Goal: Transaction & Acquisition: Purchase product/service

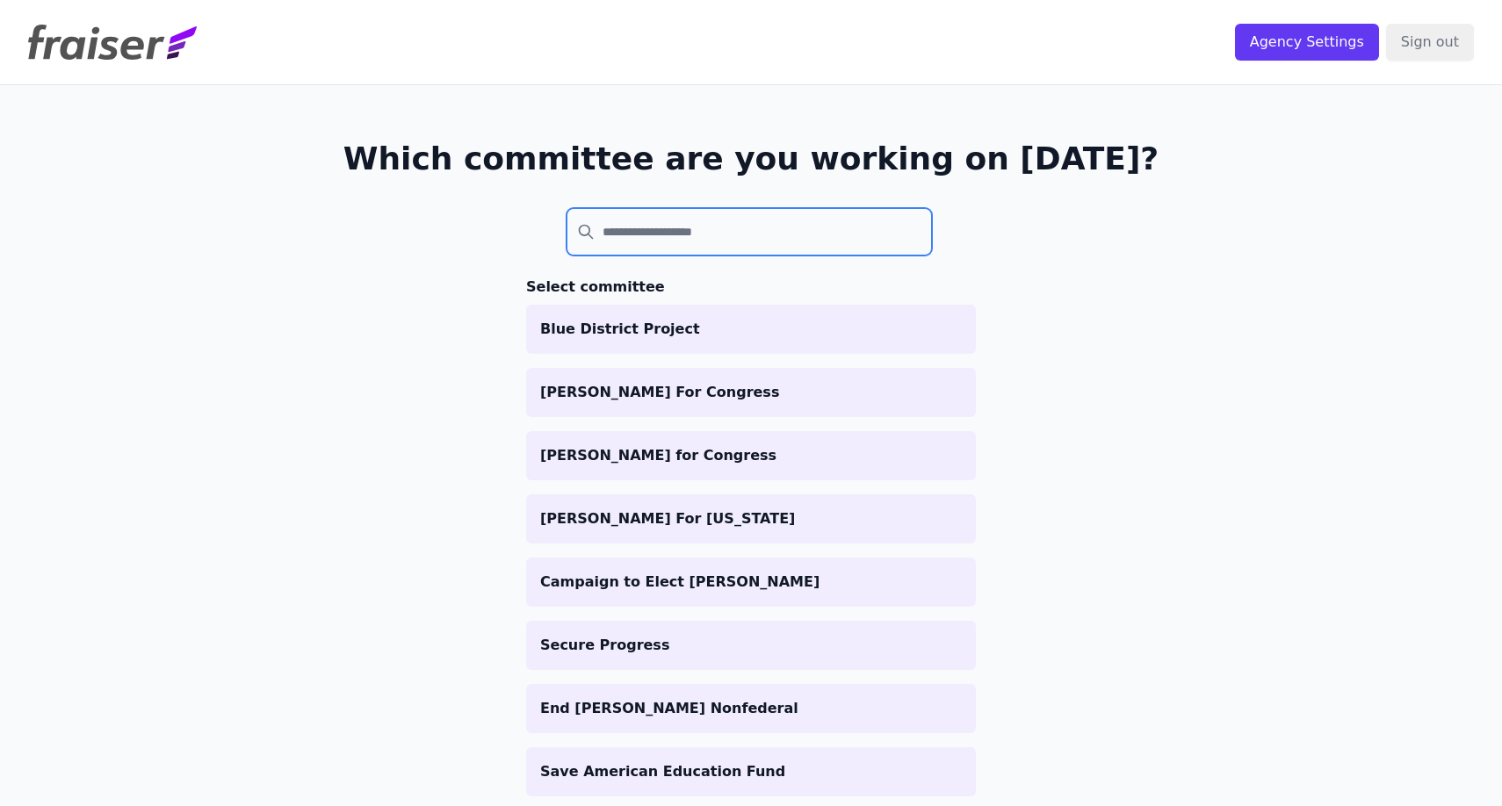
click at [737, 245] on input "search" at bounding box center [748, 231] width 365 height 47
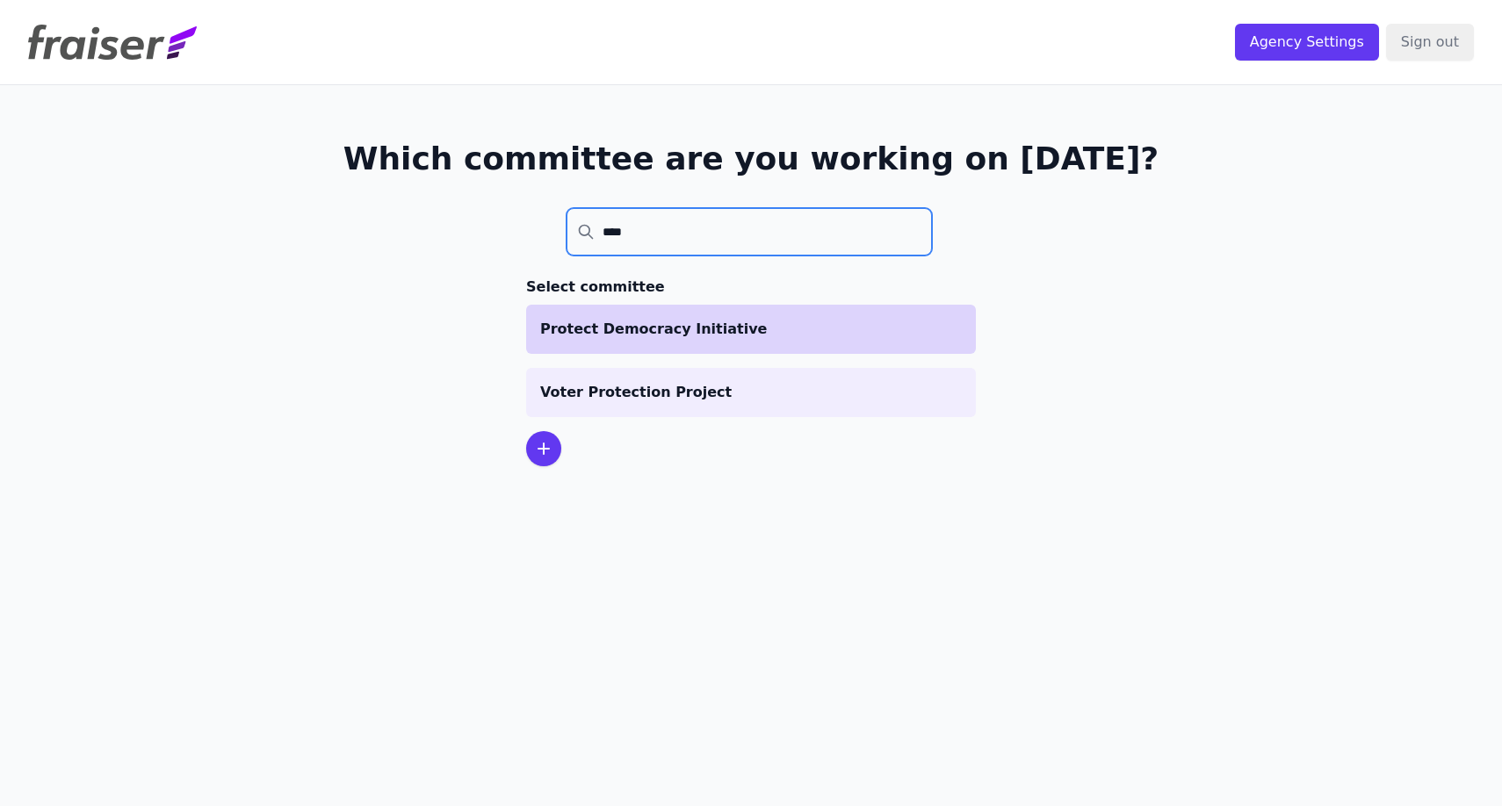
type input "****"
click at [736, 323] on p "Protect Democracy Initiative" at bounding box center [751, 329] width 422 height 21
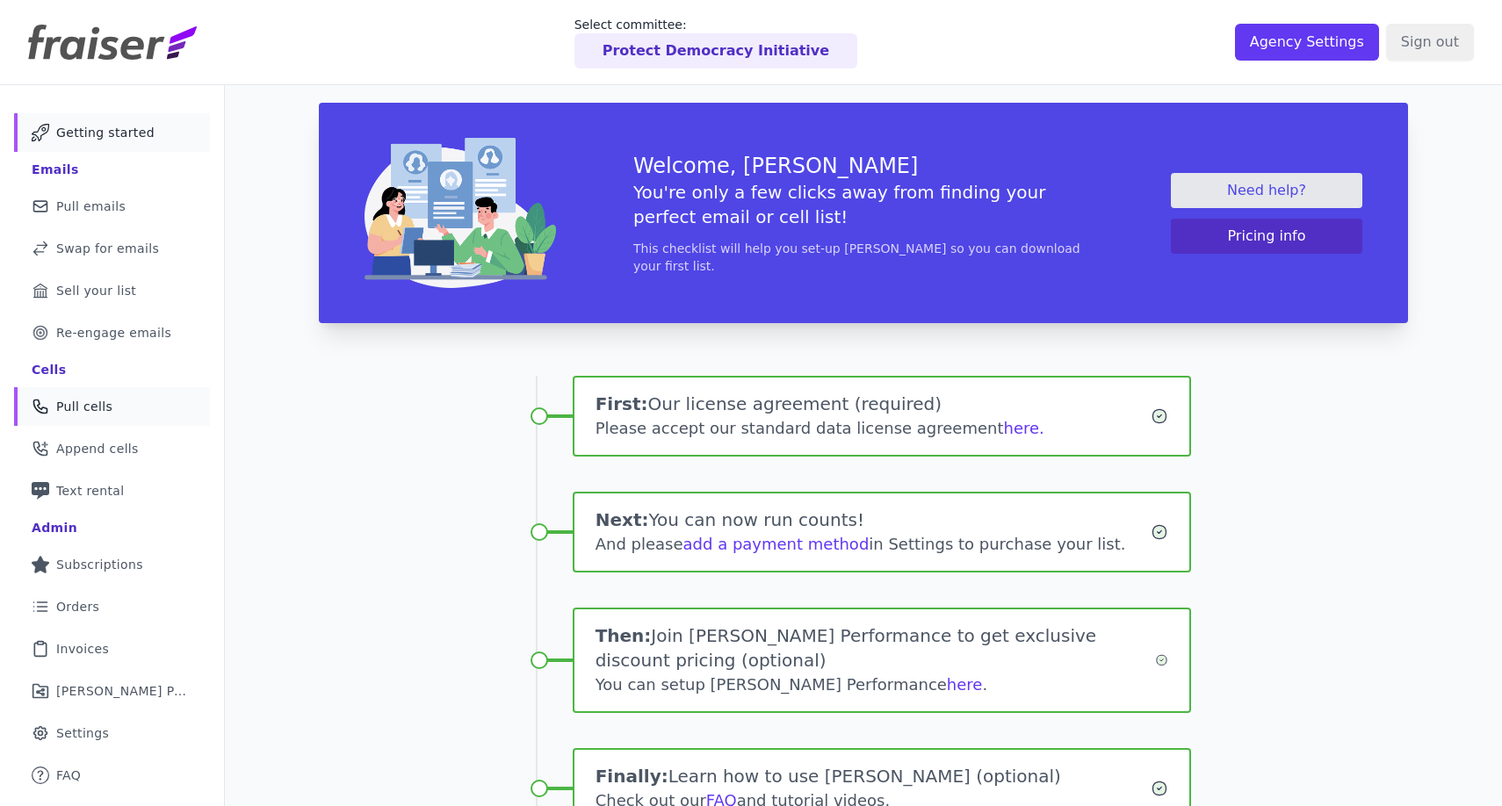
click at [131, 407] on link "Phone Icon Outline of a phone Pull cells" at bounding box center [112, 406] width 196 height 39
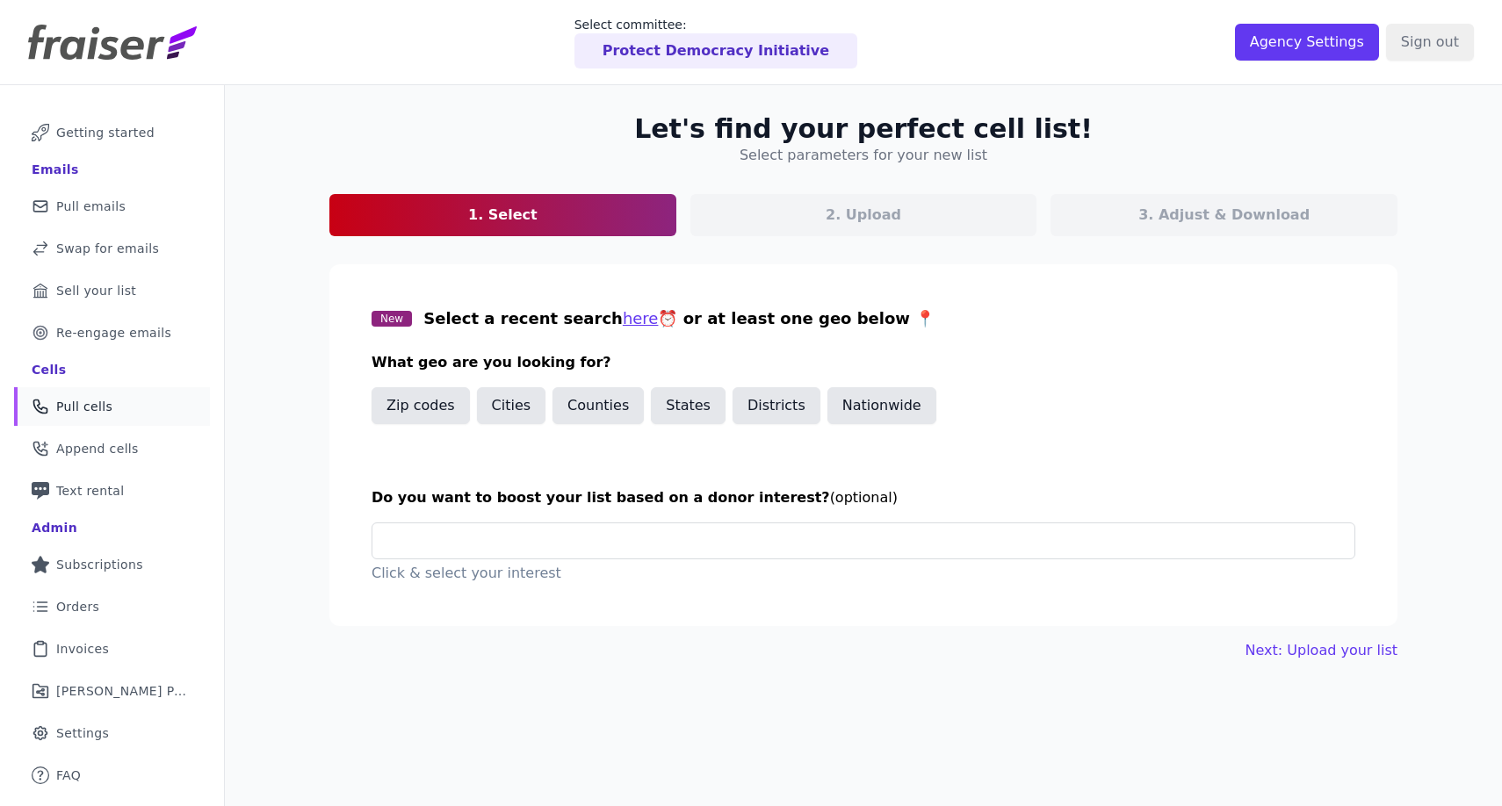
click at [854, 424] on div "Nationwide" at bounding box center [881, 409] width 109 height 44
click at [867, 410] on button "Nationwide" at bounding box center [881, 405] width 109 height 37
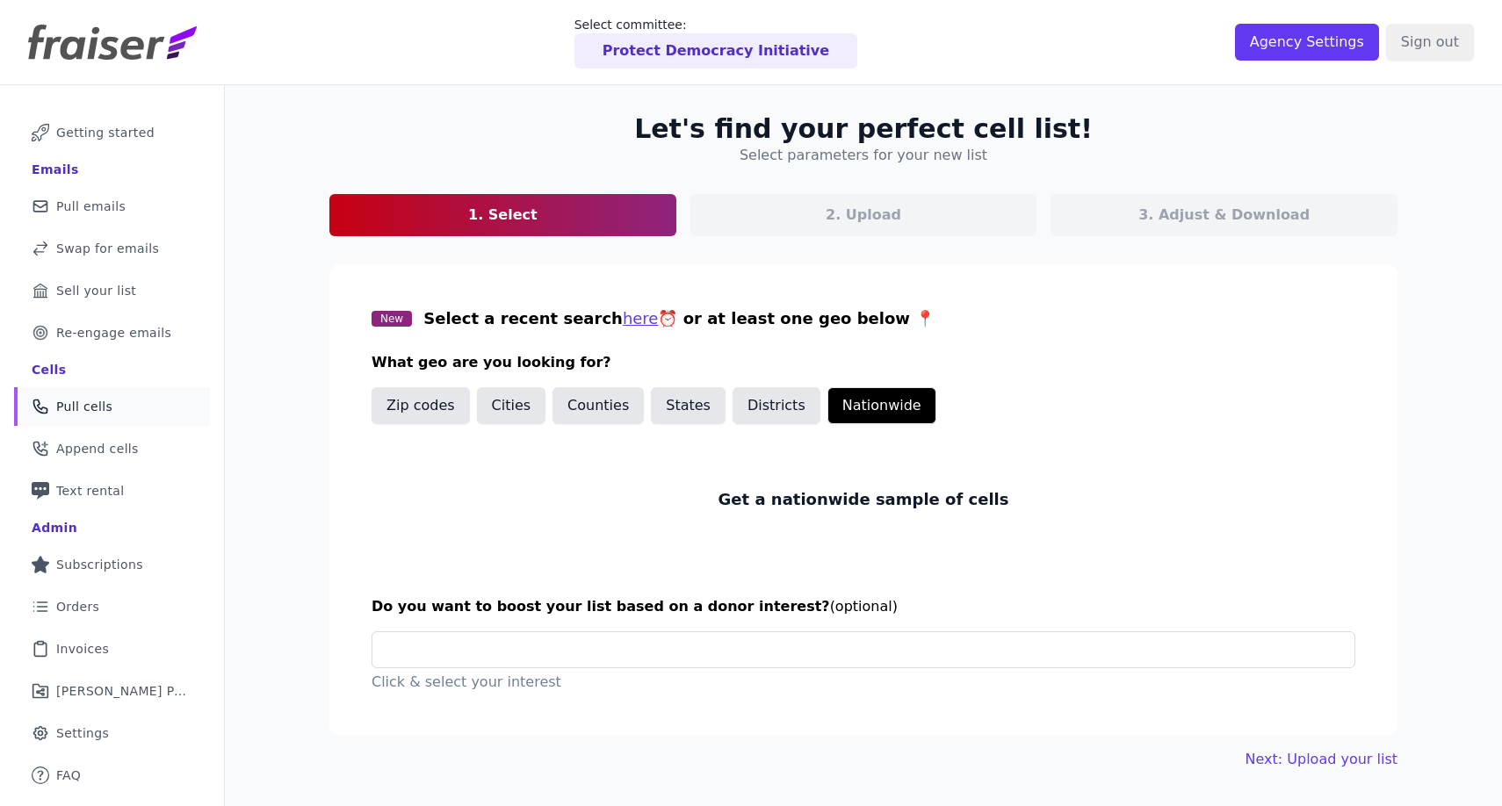
click at [626, 627] on section "New Select a recent search here ⏰ or at least one geo below 📍 What geo are you …" at bounding box center [863, 499] width 1068 height 471
click at [613, 644] on input "text" at bounding box center [870, 649] width 968 height 35
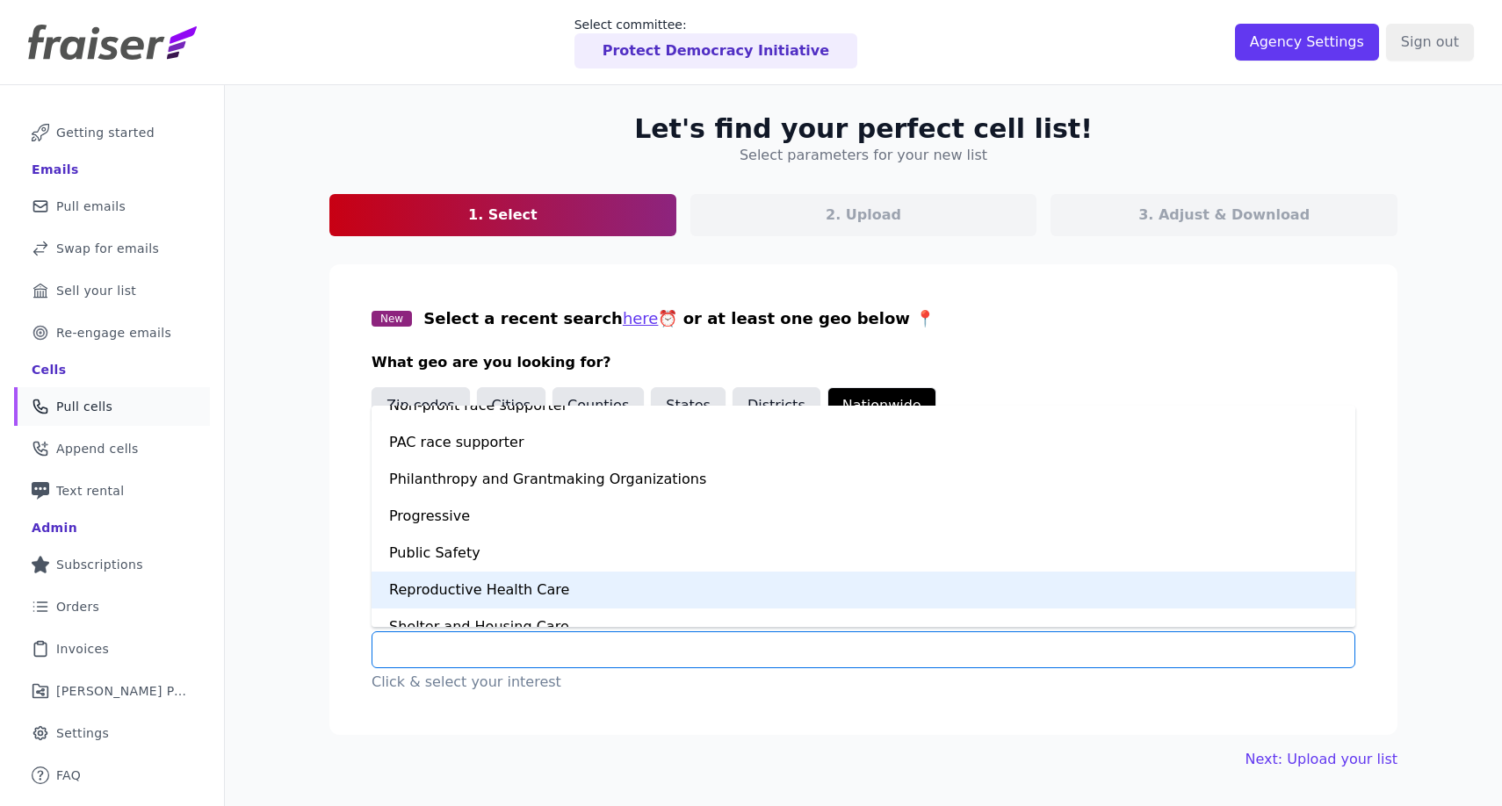
scroll to position [983, 0]
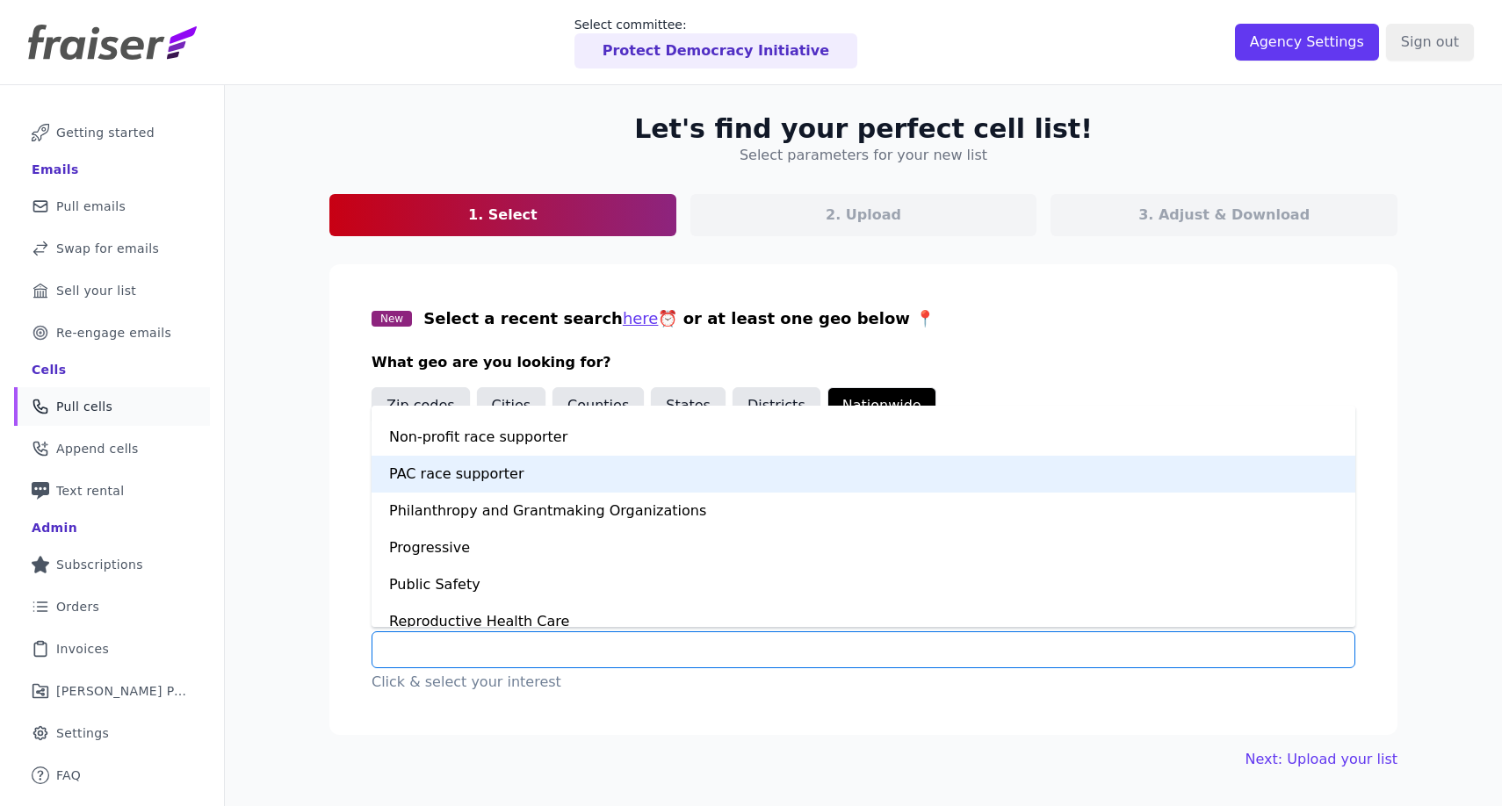
click at [578, 465] on div "PAC race supporter" at bounding box center [863, 474] width 984 height 37
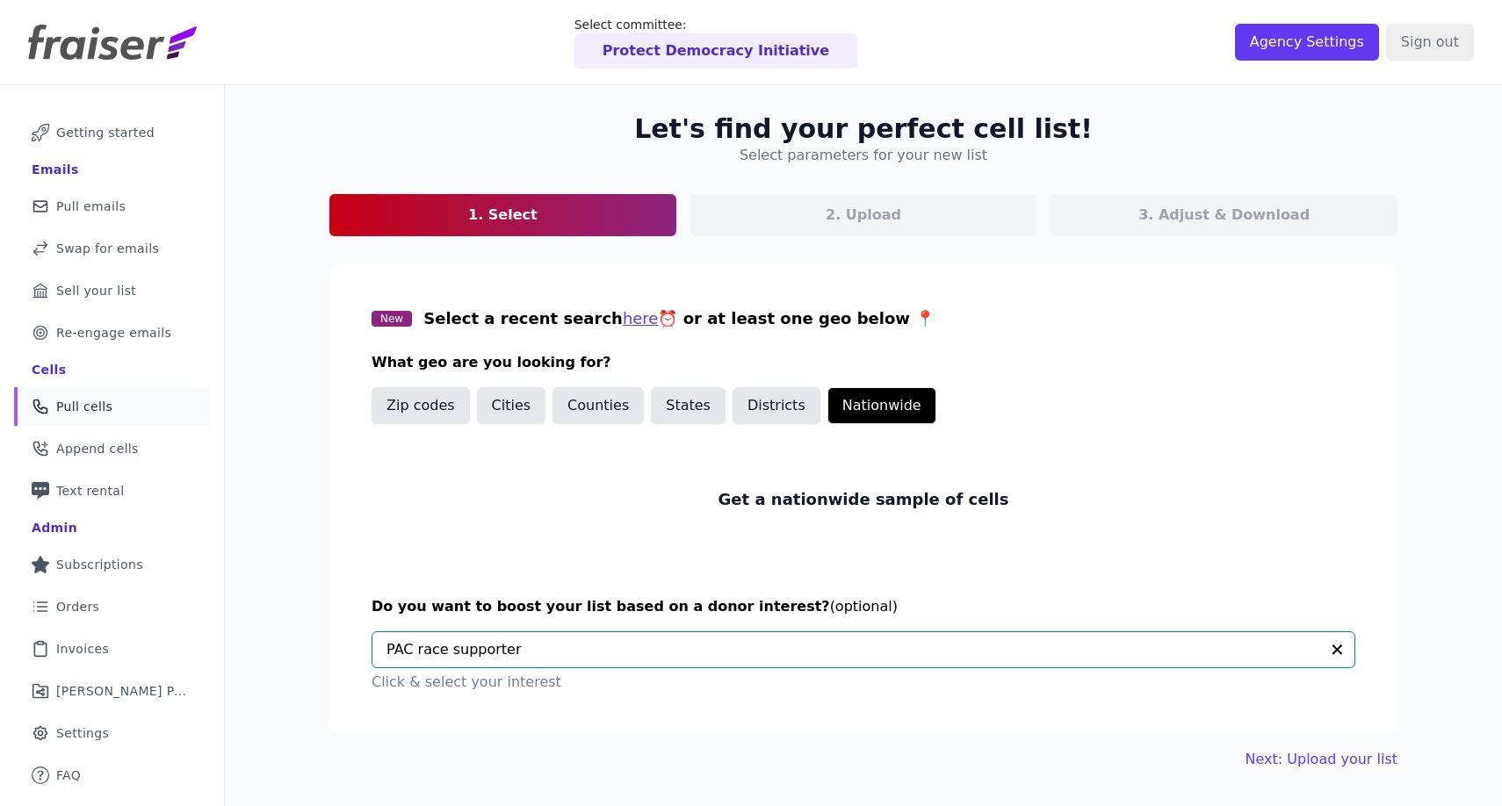
click at [786, 701] on section "New Select a recent search here ⏰ or at least one geo below 📍 What geo are you …" at bounding box center [863, 499] width 1068 height 471
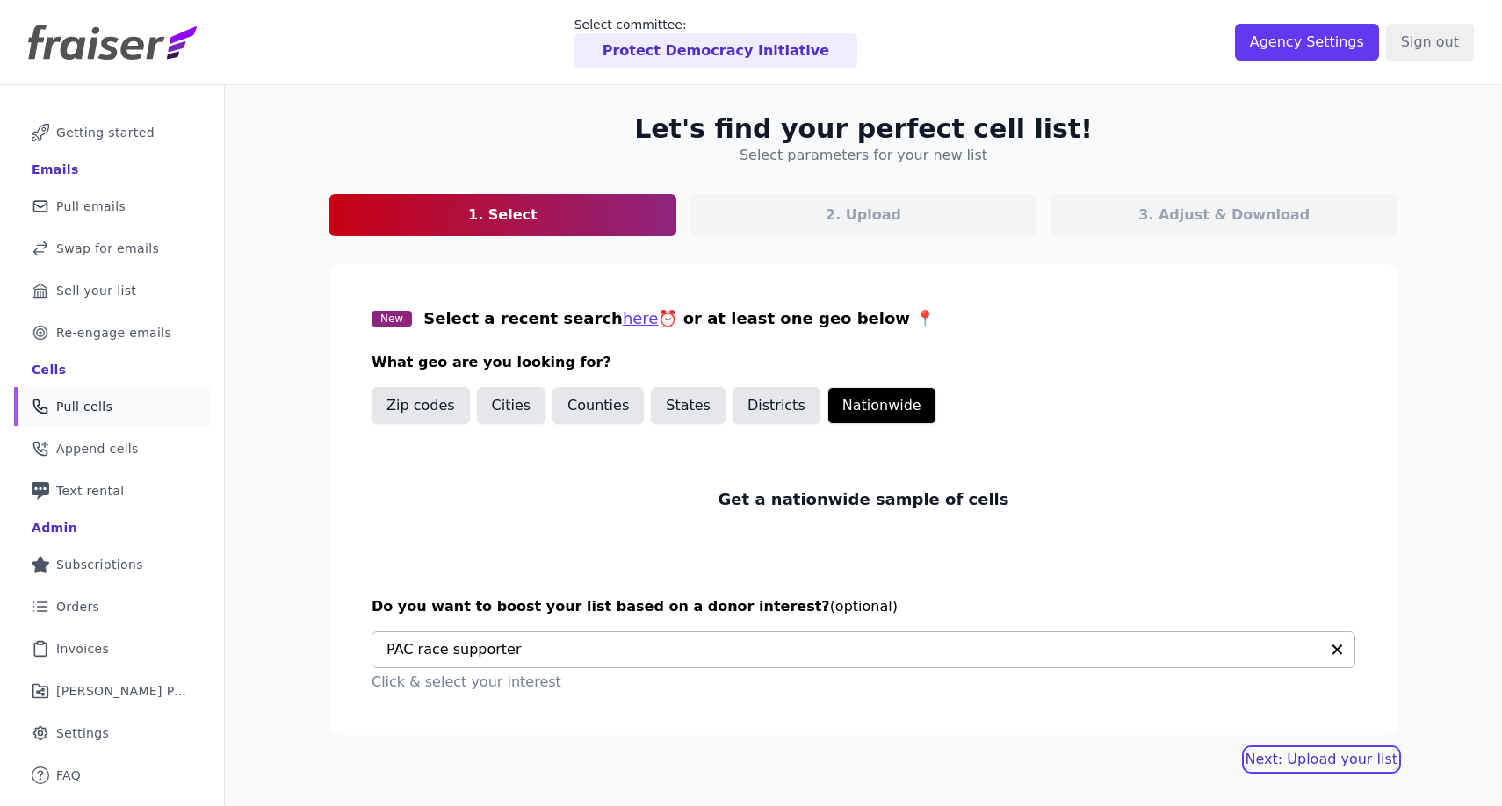
click at [1380, 761] on link "Next: Upload your list" at bounding box center [1321, 759] width 152 height 21
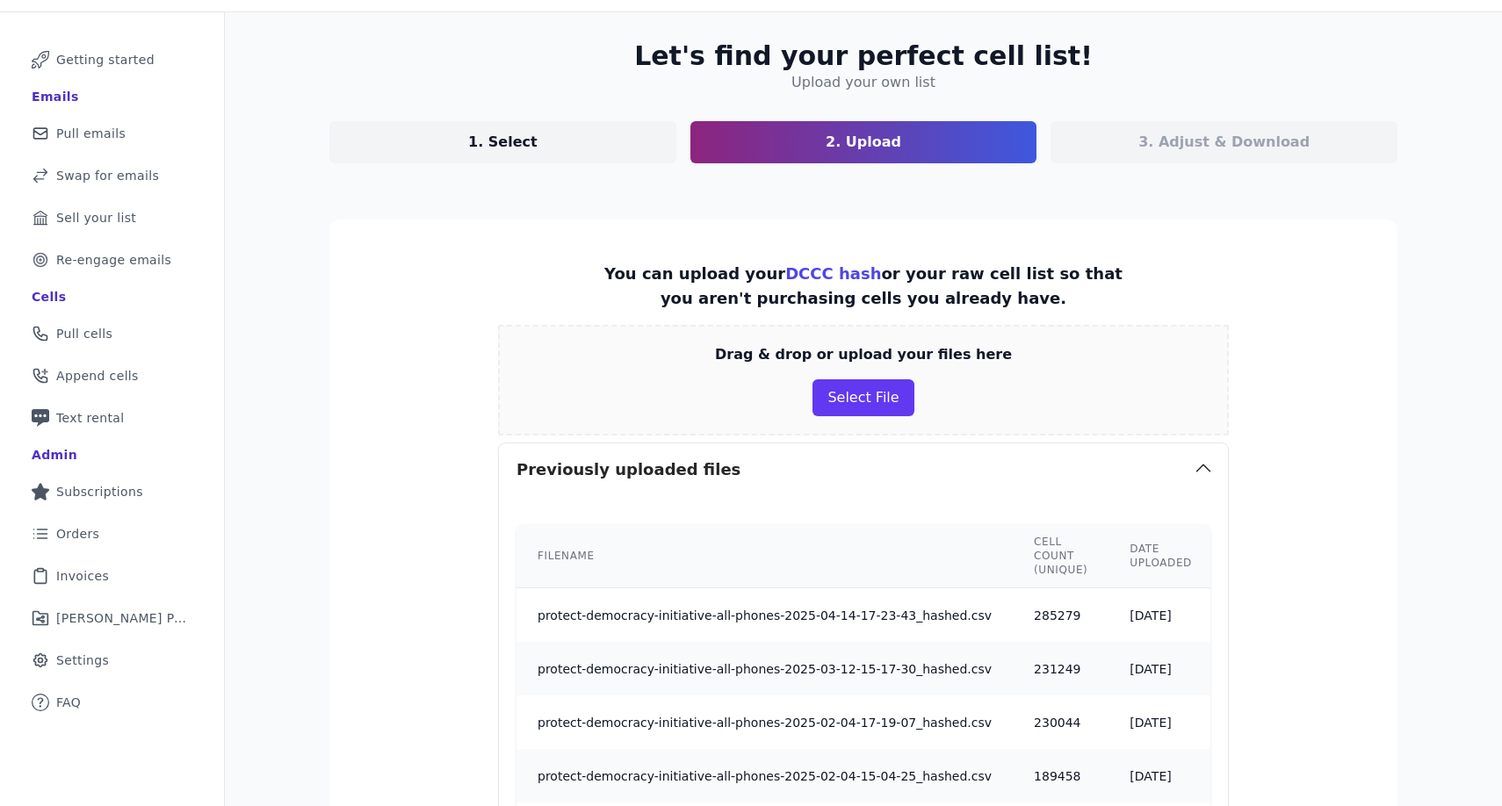
scroll to position [75, 0]
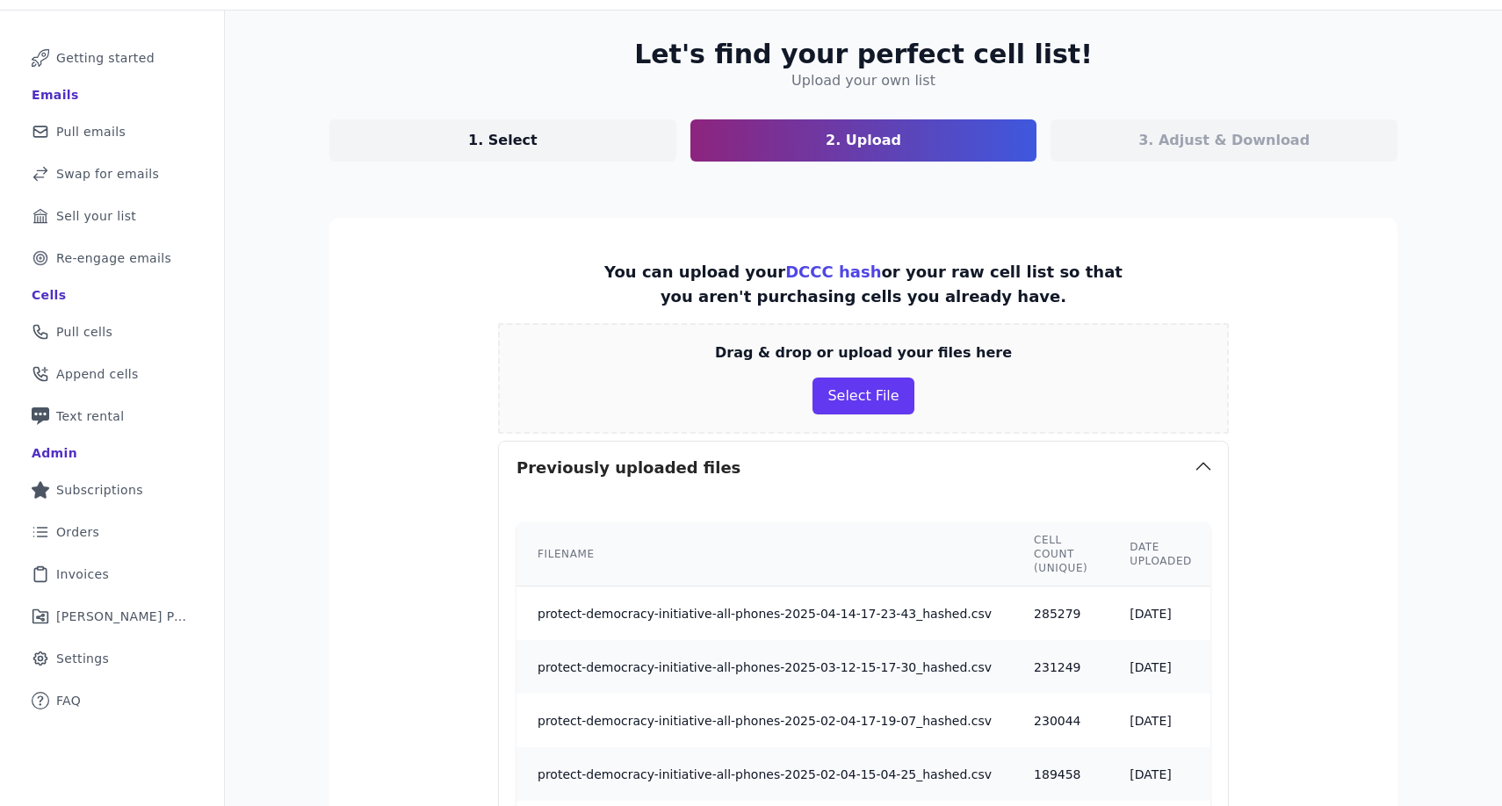
click at [1063, 357] on div "Drag & drop or upload your files here Select File" at bounding box center [863, 378] width 731 height 111
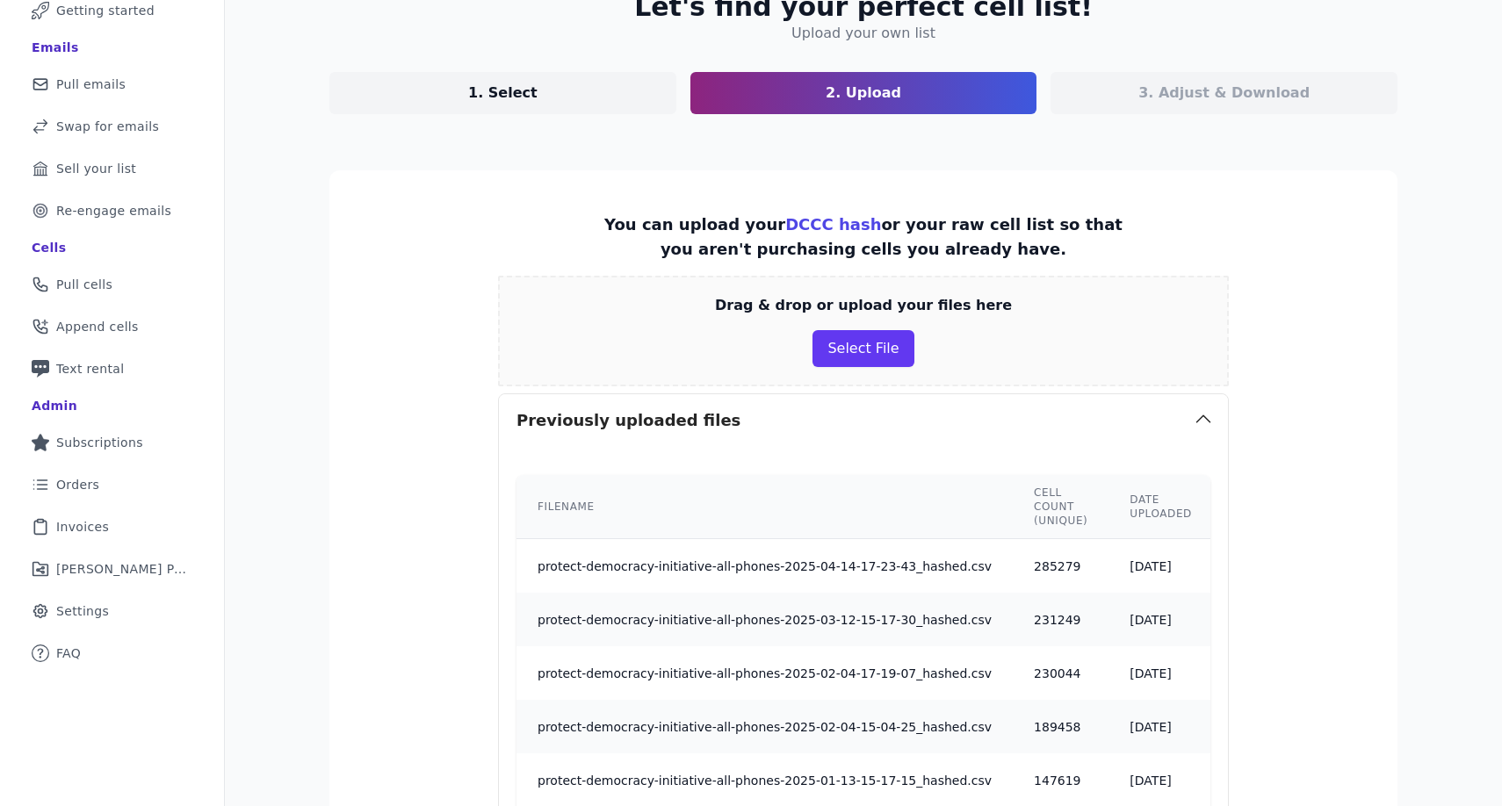
scroll to position [129, 0]
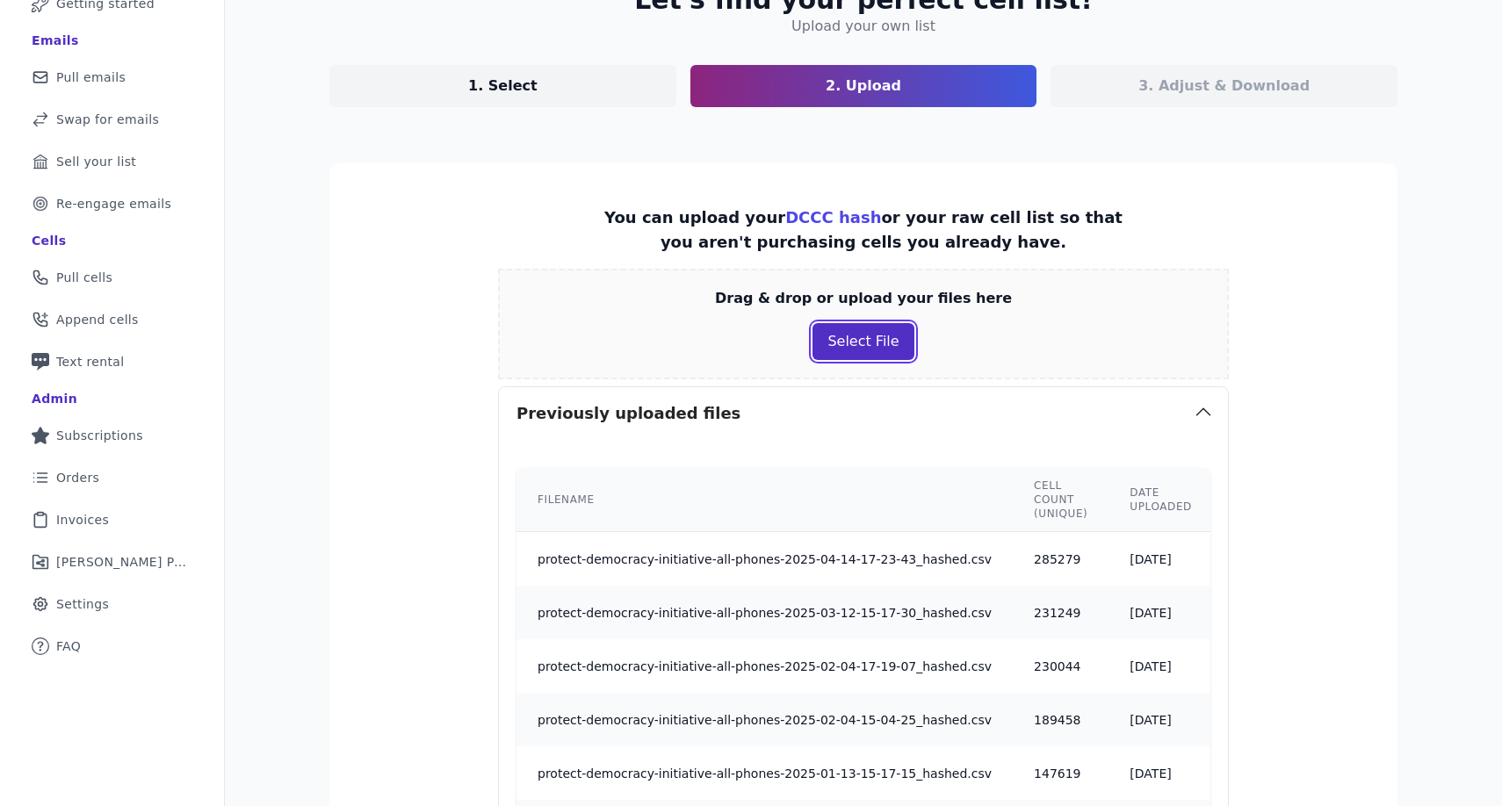
click at [864, 331] on button "Select File" at bounding box center [862, 341] width 101 height 37
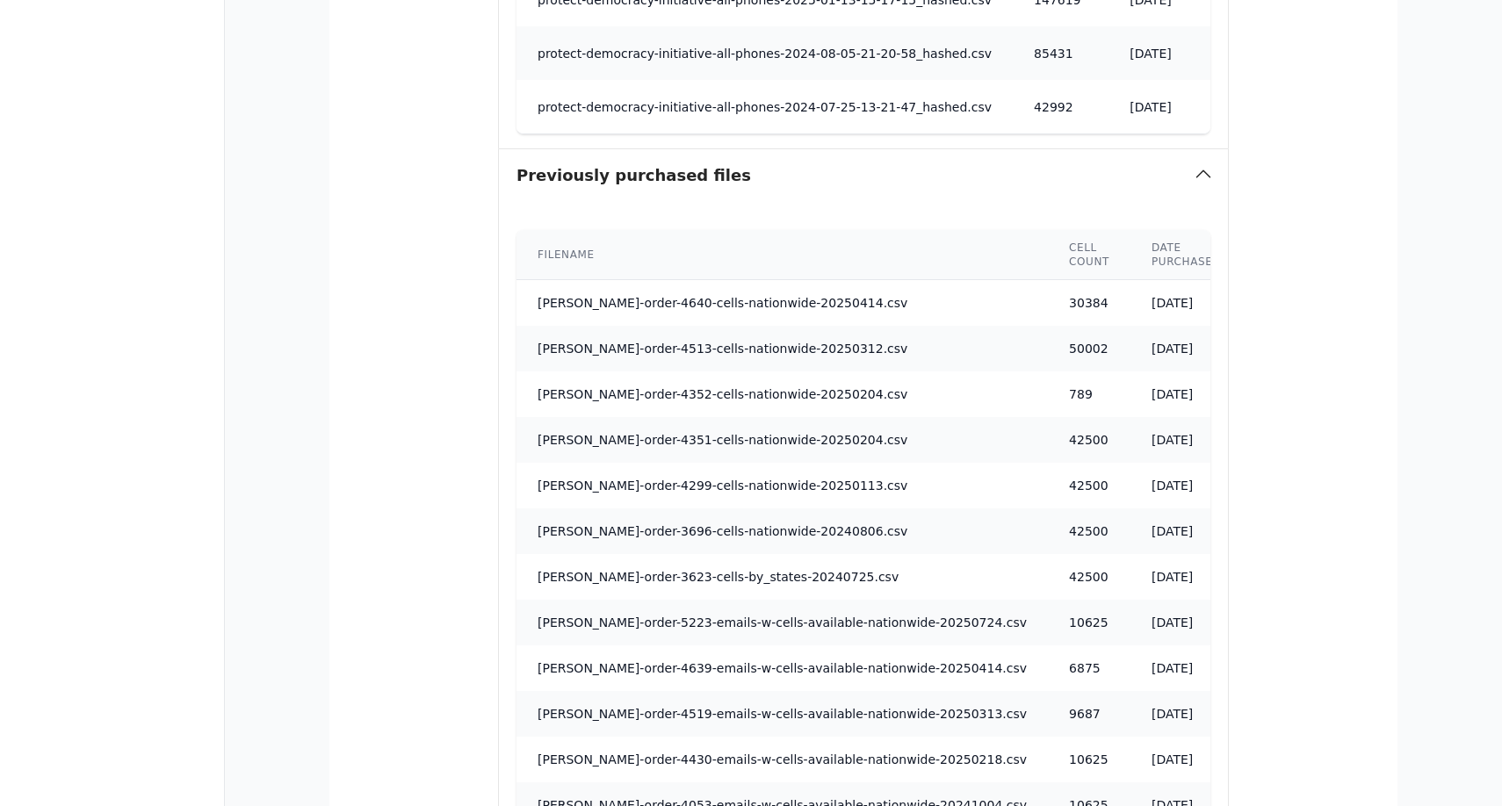
scroll to position [0, 0]
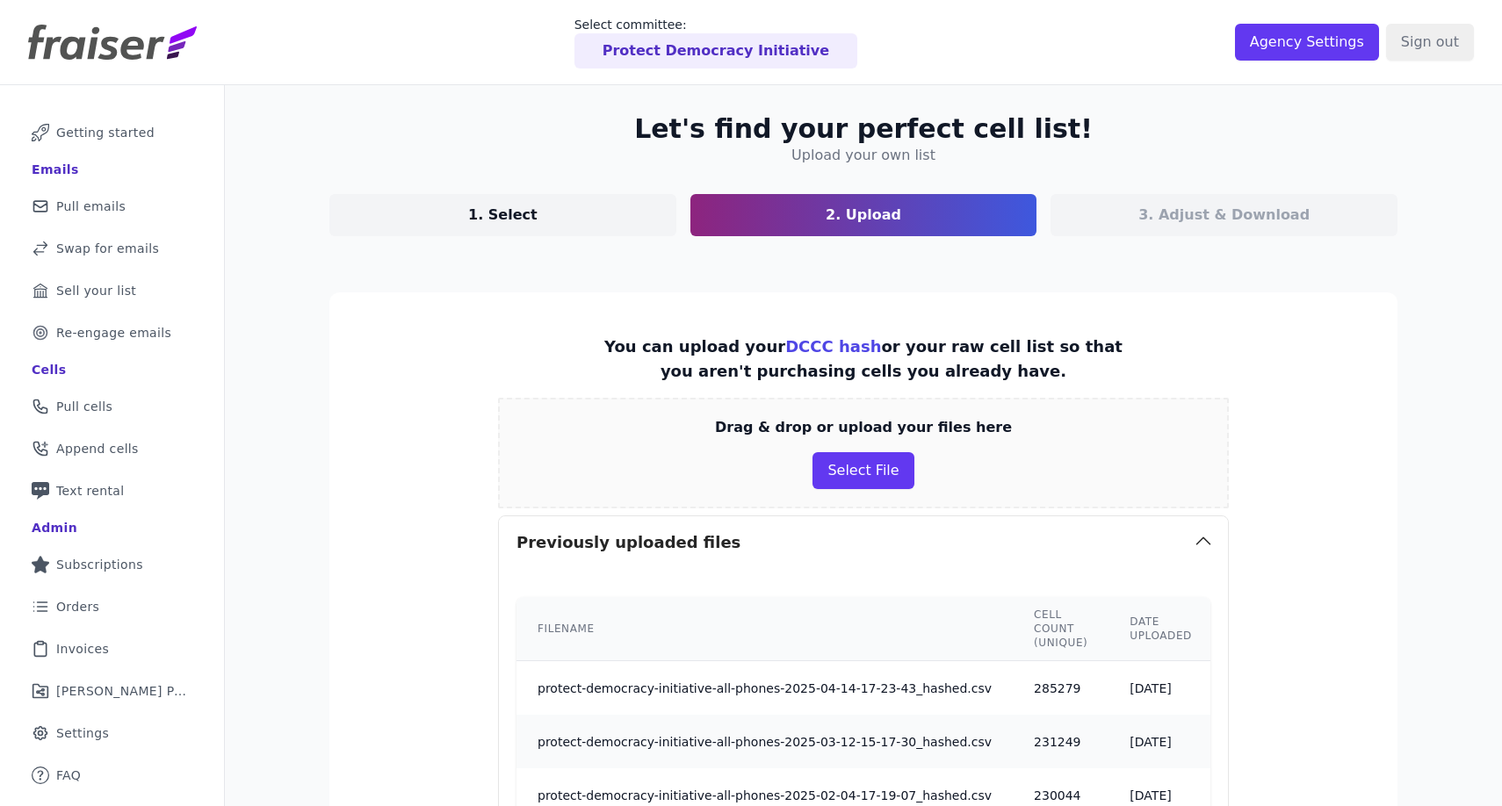
click at [806, 342] on link "DCCC hash" at bounding box center [833, 346] width 96 height 18
click at [888, 481] on button "Select File" at bounding box center [862, 470] width 101 height 37
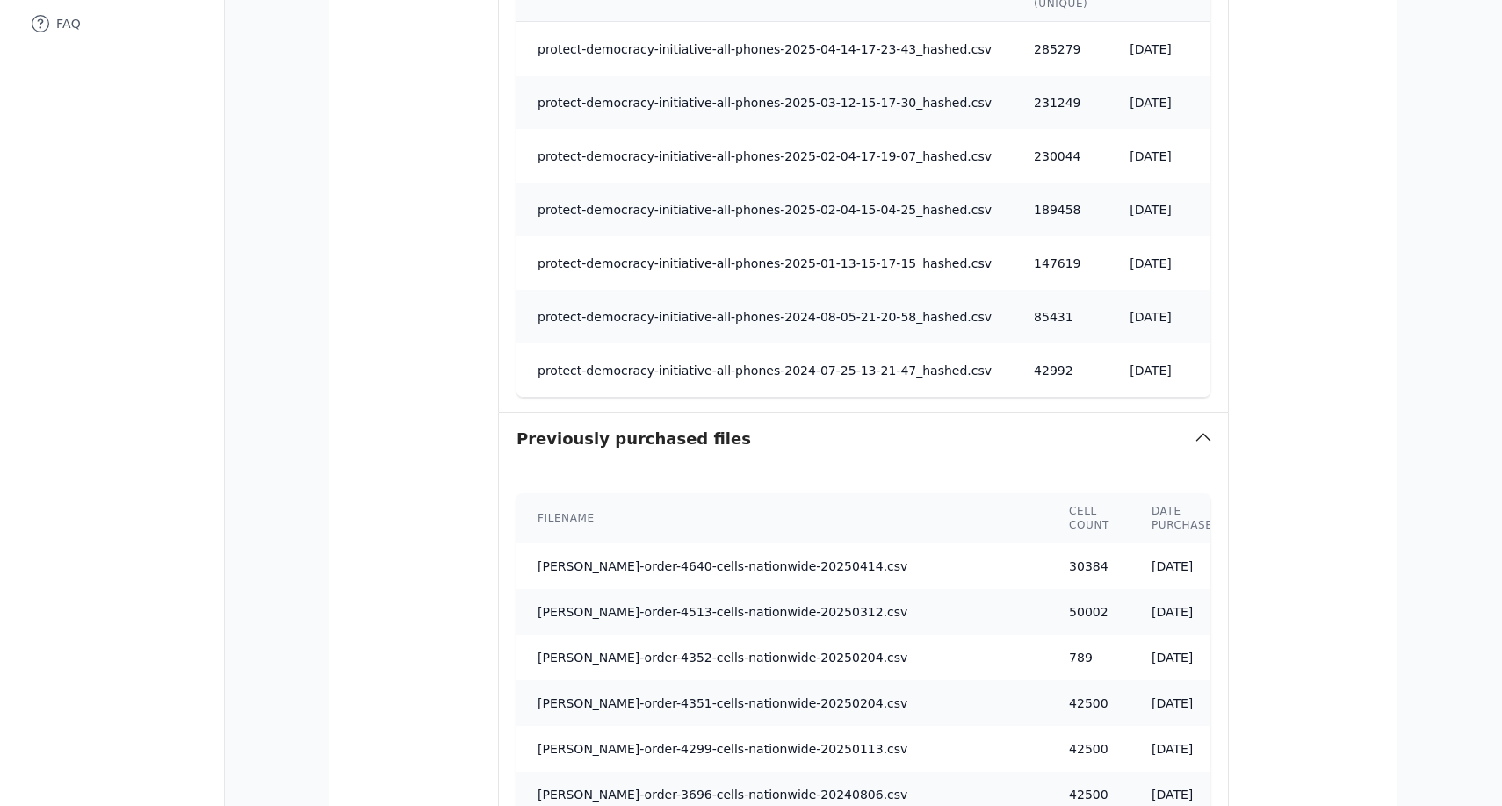
scroll to position [1236, 0]
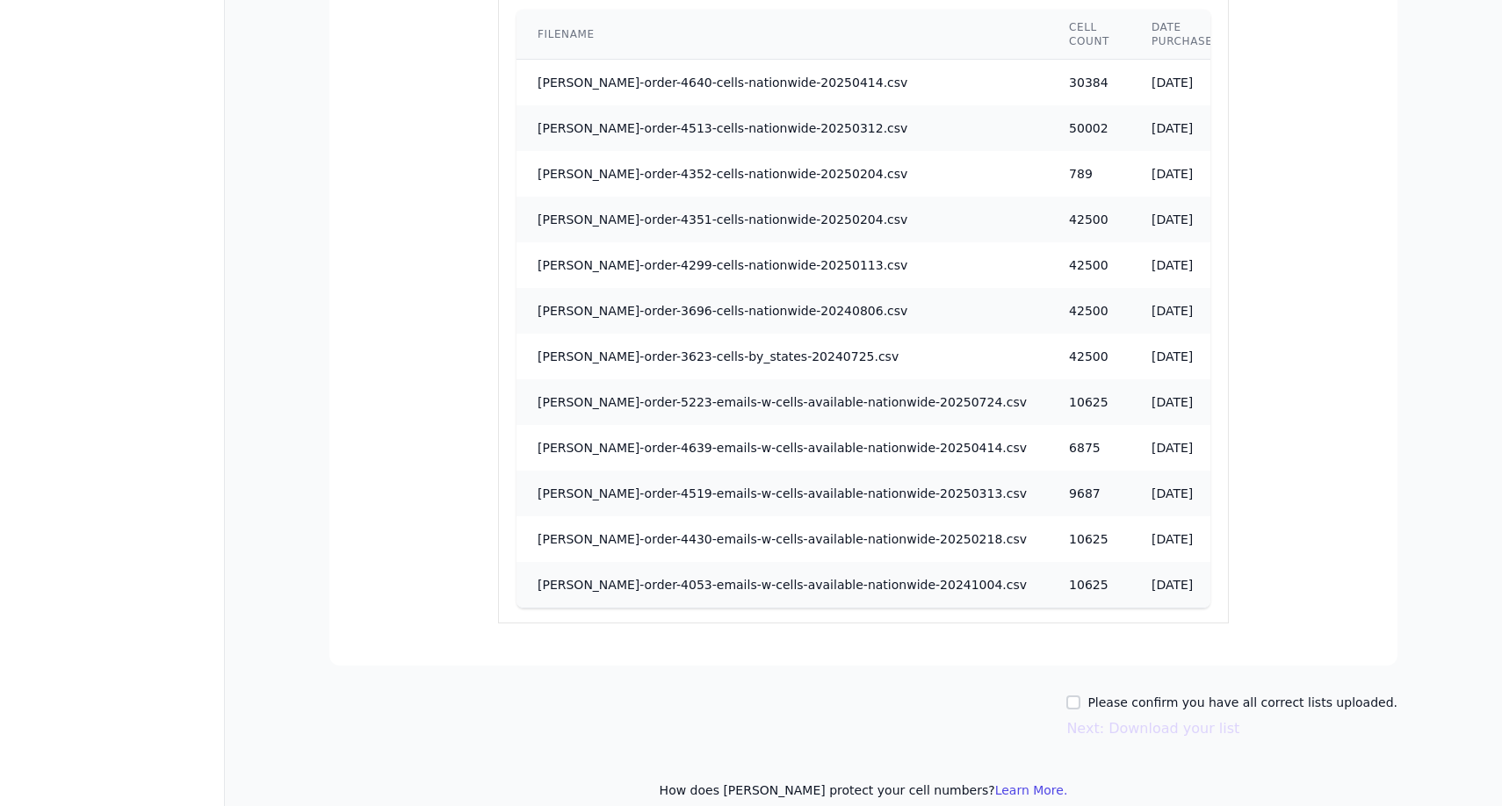
click at [1207, 694] on label "Please confirm you have all correct lists uploaded." at bounding box center [1242, 703] width 310 height 18
click at [1080, 696] on input "Please confirm you have all correct lists uploaded." at bounding box center [1073, 703] width 14 height 14
checkbox input "true"
click at [1182, 718] on button "Next: Download your list" at bounding box center [1152, 728] width 173 height 21
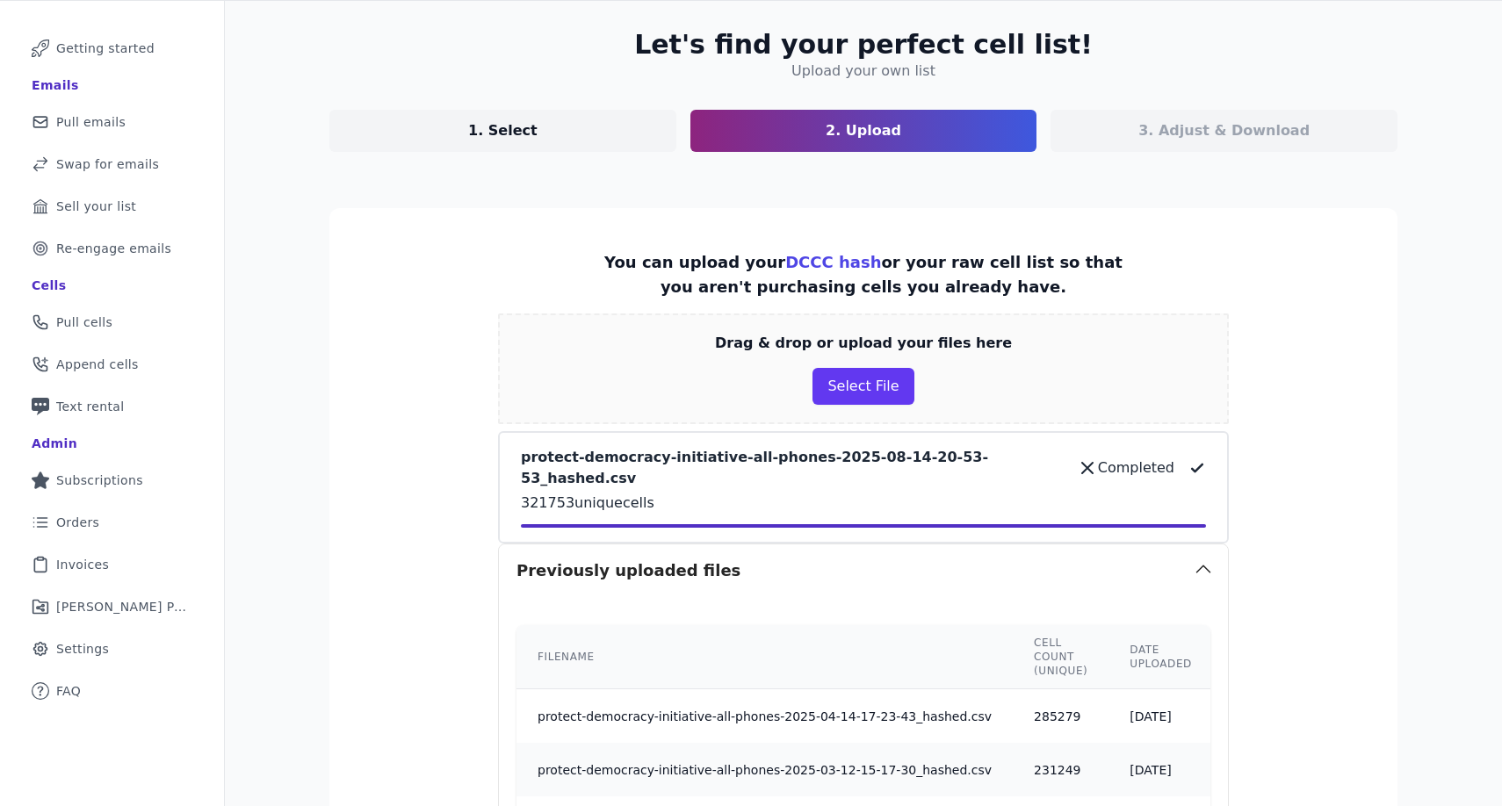
scroll to position [0, 0]
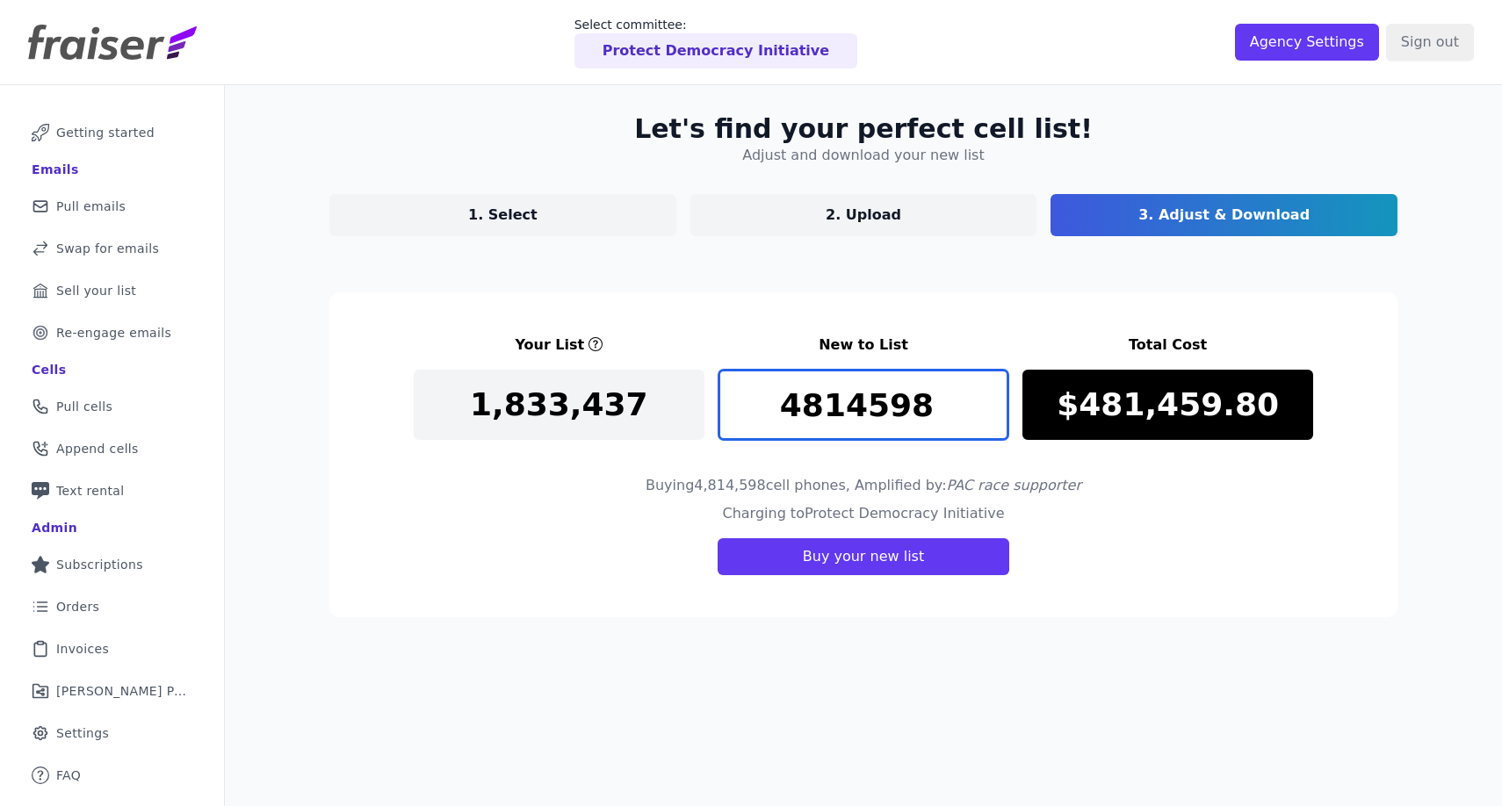
click at [885, 409] on input "4814598" at bounding box center [863, 405] width 291 height 70
drag, startPoint x: 807, startPoint y: 406, endPoint x: 930, endPoint y: 406, distance: 122.9
click at [930, 406] on input "42500" at bounding box center [863, 405] width 291 height 70
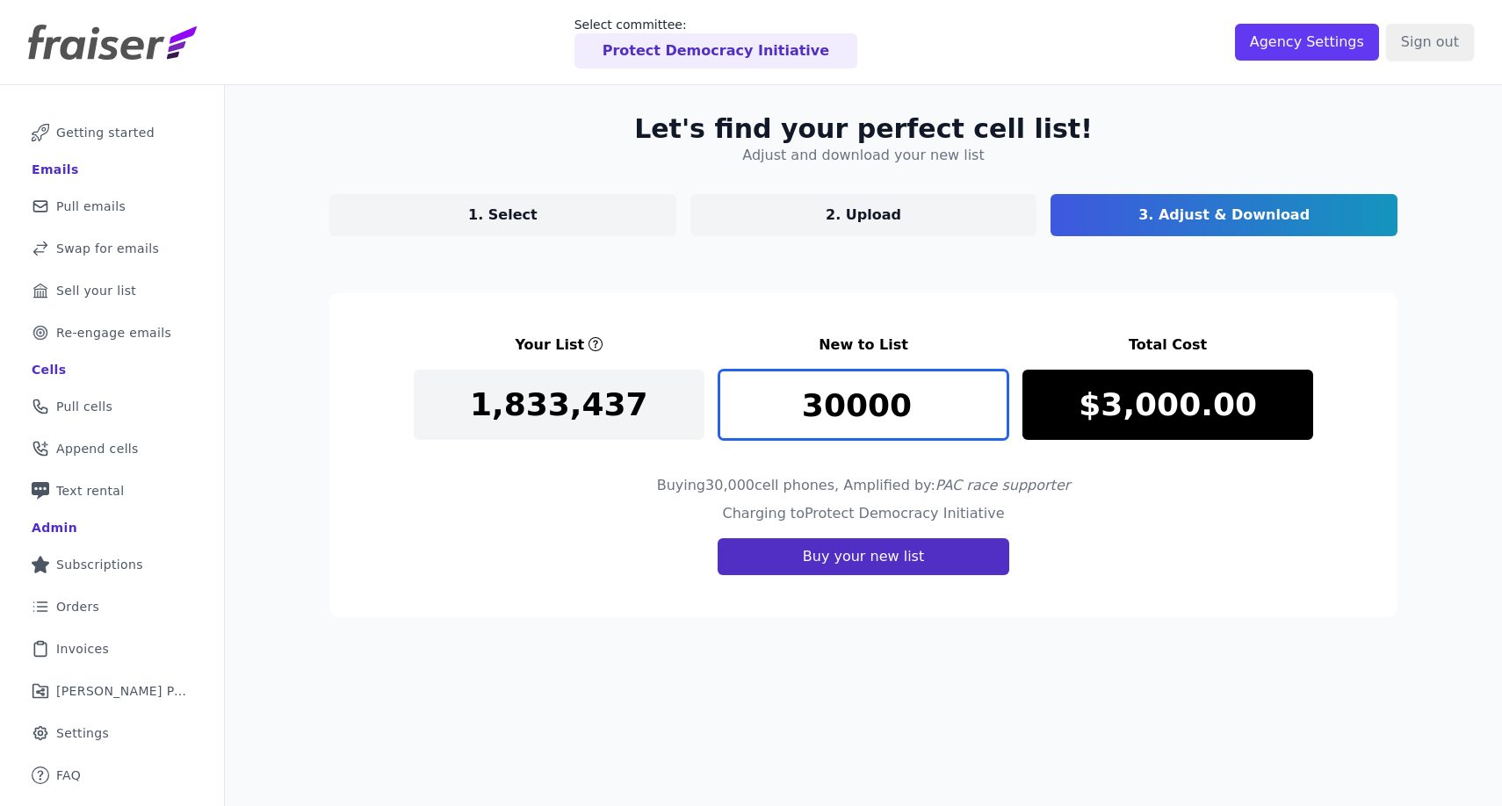
type input "30000"
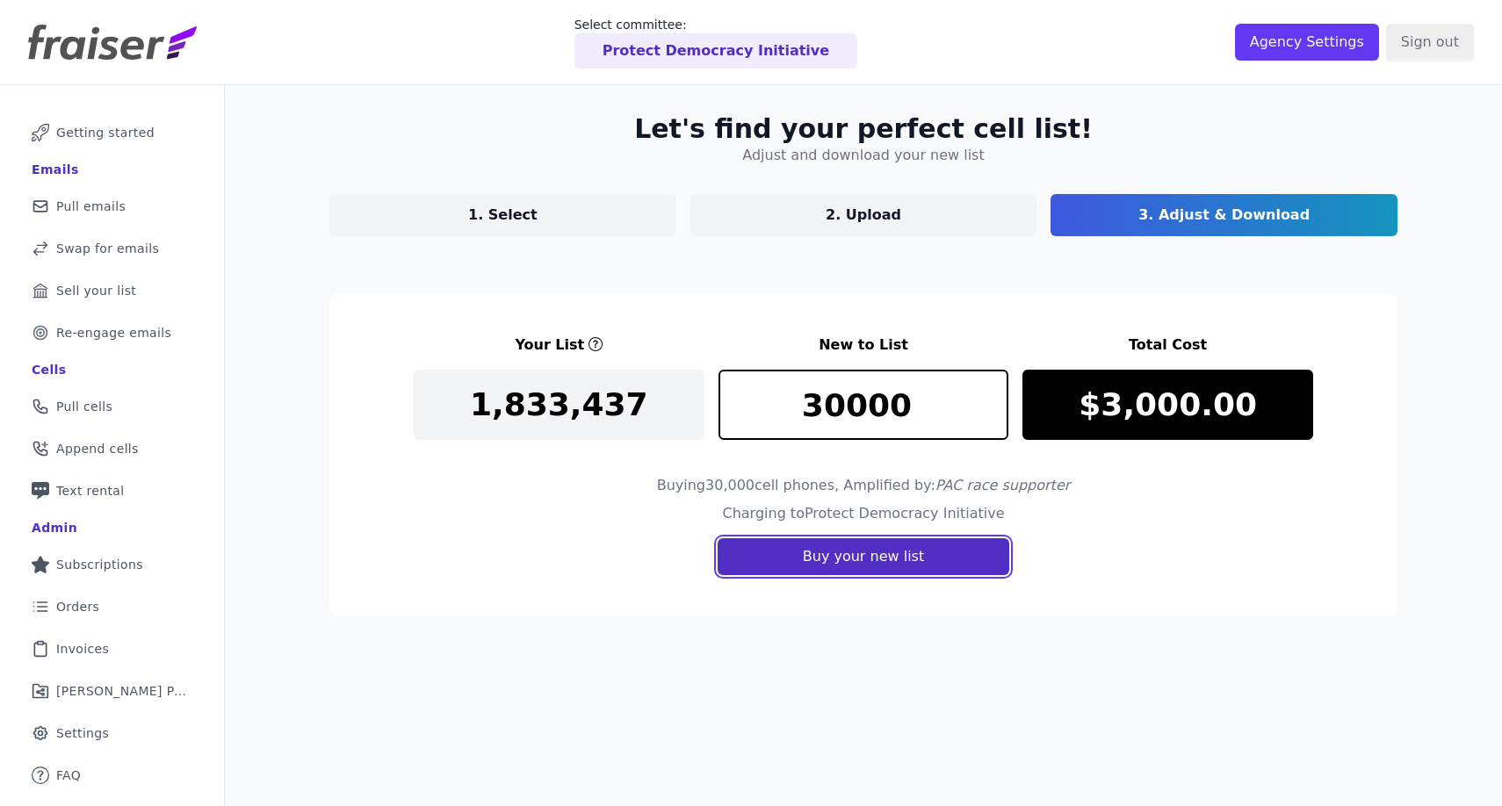
click at [900, 546] on button "Buy your new list" at bounding box center [863, 556] width 292 height 37
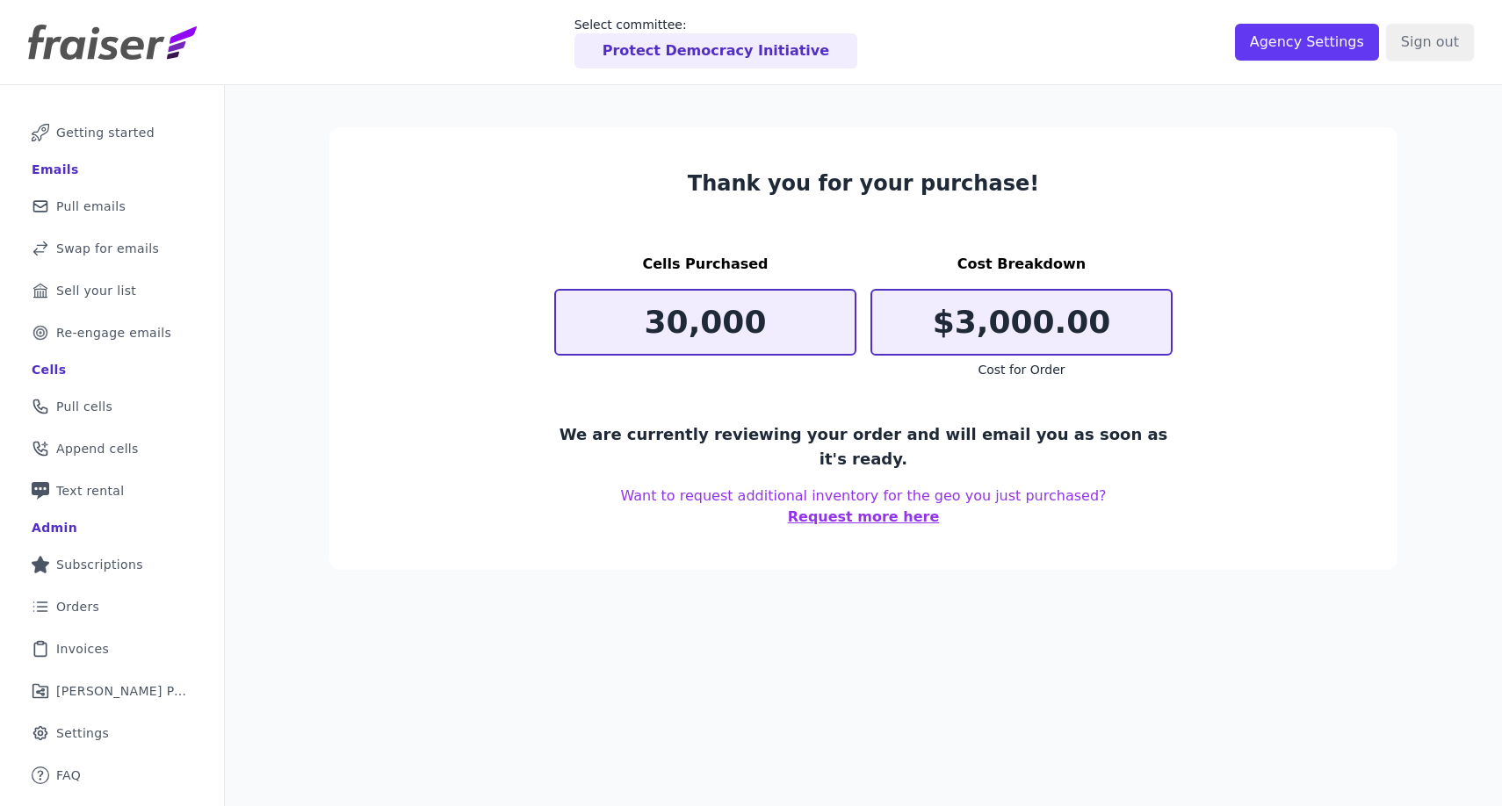
click at [1333, 202] on section "Thank you for your purchase! Cells Purchased 30,000 Cost Breakdown $3,000.00 Co…" at bounding box center [863, 348] width 1068 height 443
